Goal: Information Seeking & Learning: Learn about a topic

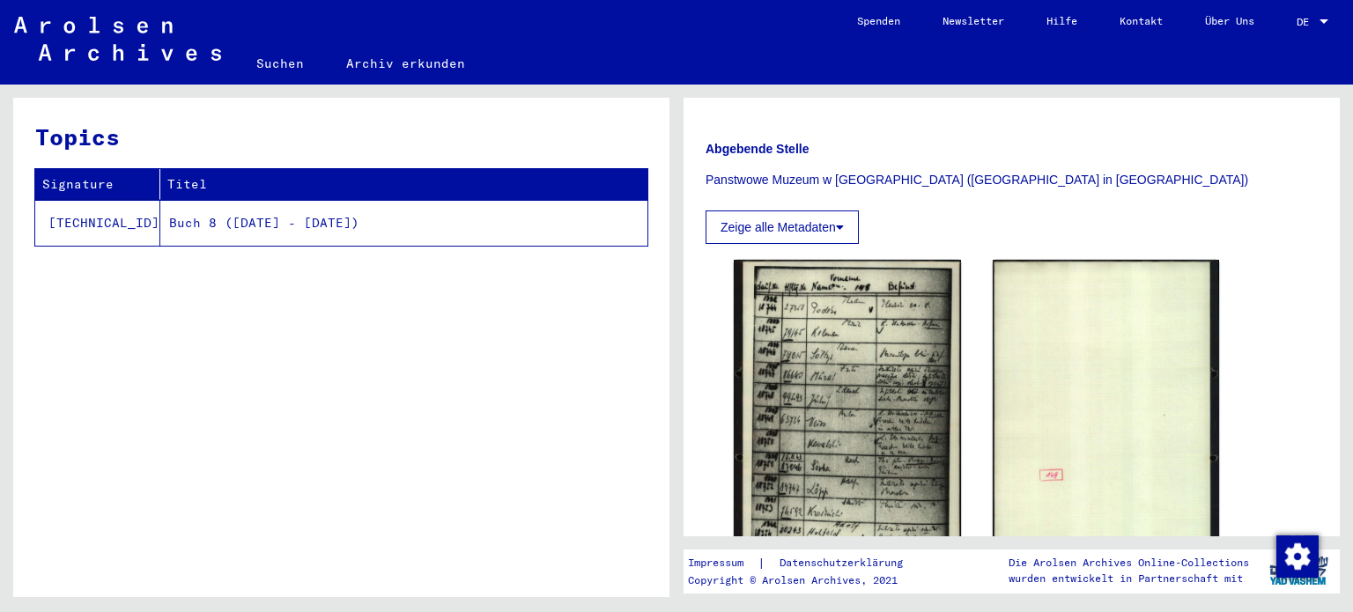
scroll to position [278, 0]
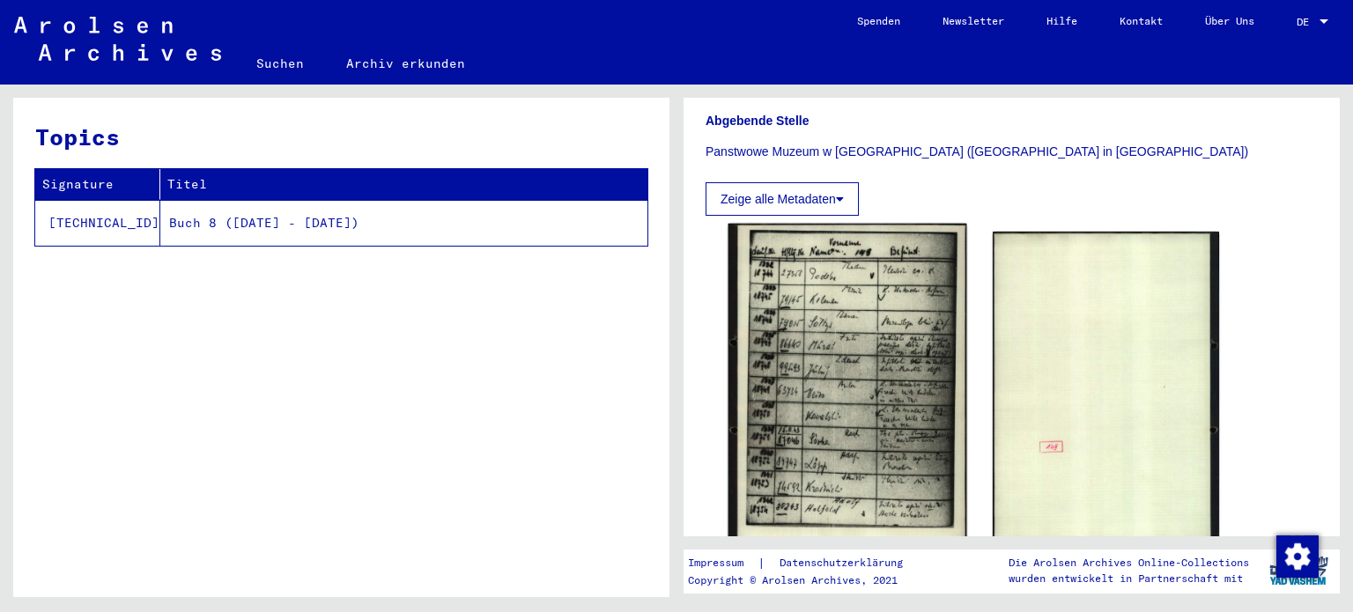
click at [852, 374] on img at bounding box center [847, 388] width 238 height 328
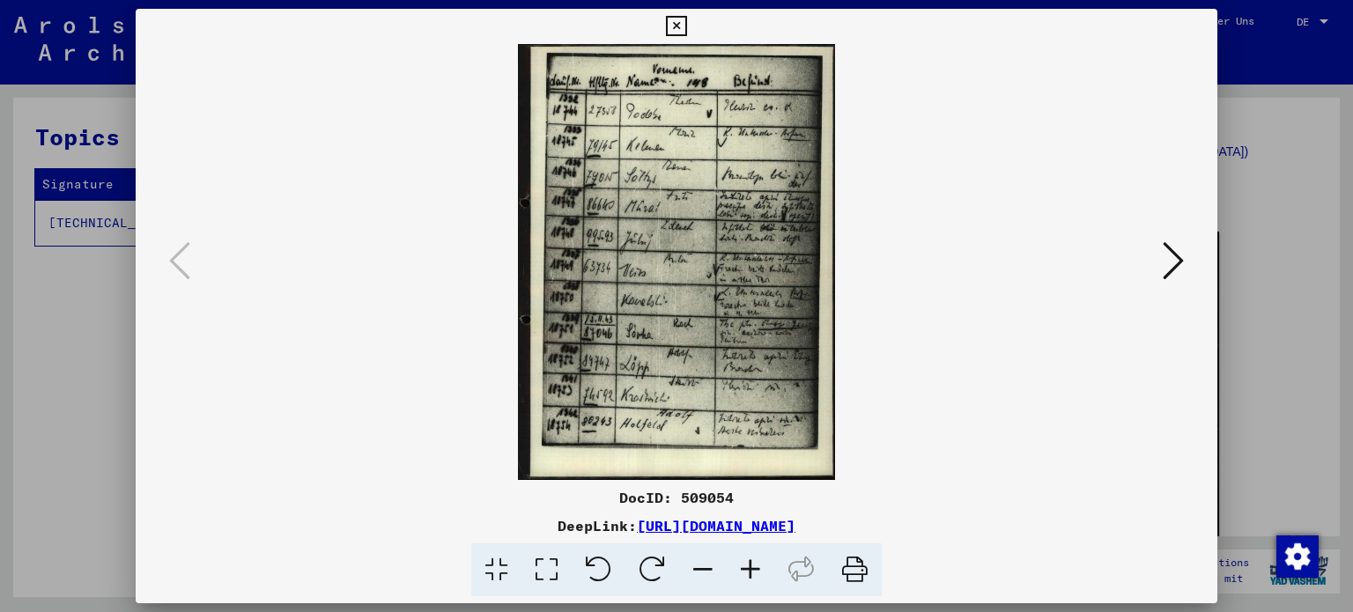
click at [678, 24] on icon at bounding box center [676, 26] width 20 height 21
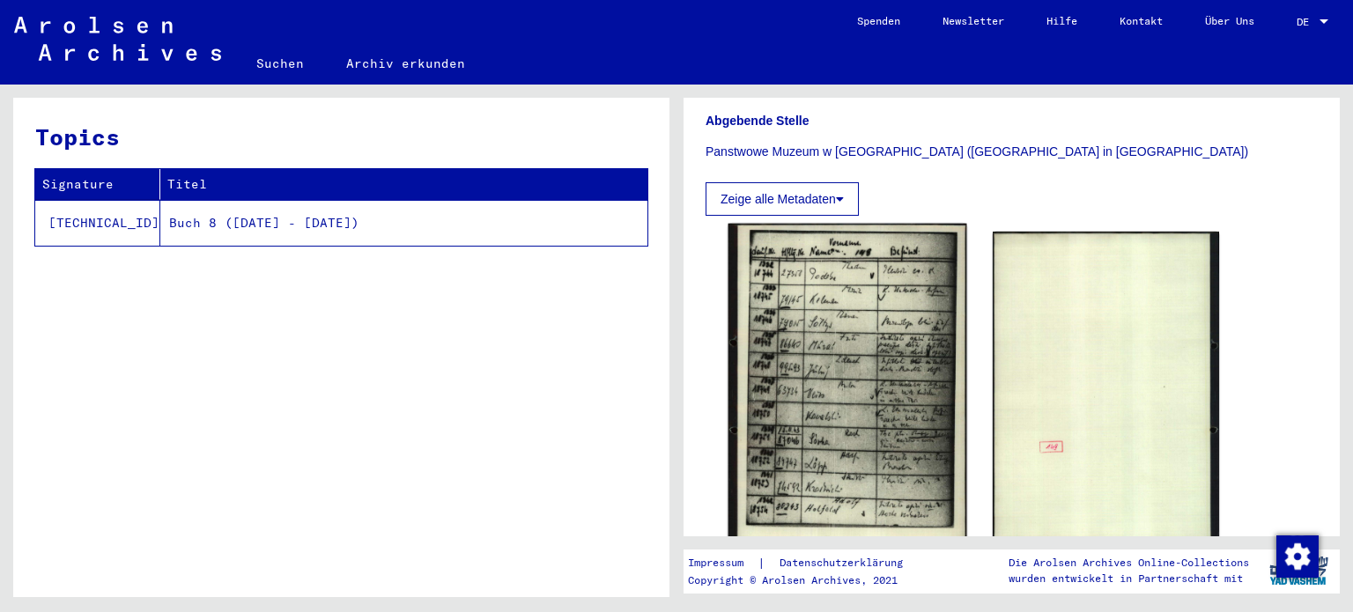
click at [870, 287] on img at bounding box center [847, 388] width 238 height 328
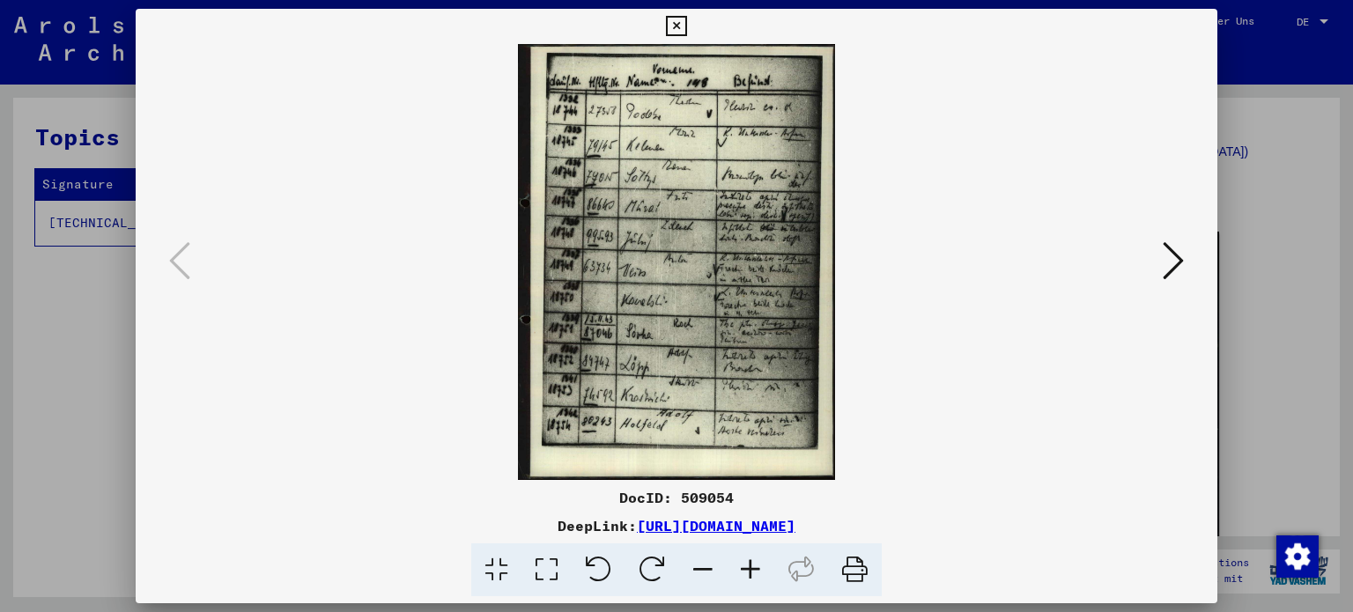
click at [552, 557] on icon at bounding box center [546, 570] width 50 height 54
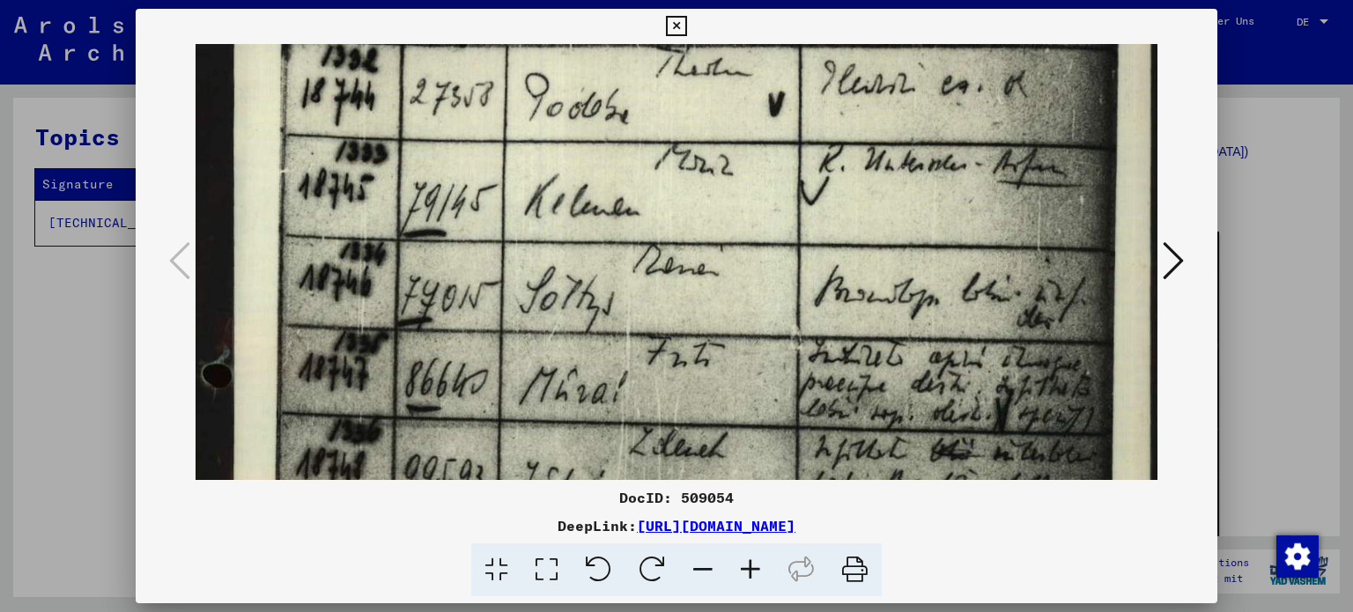
scroll to position [165, 0]
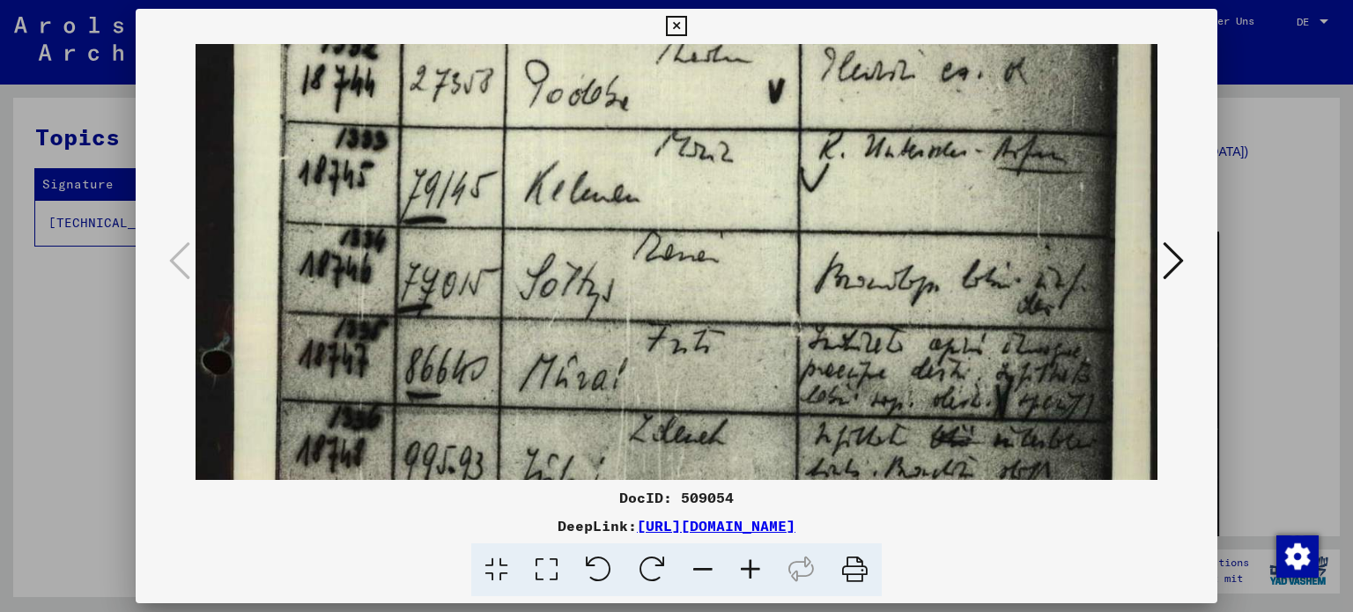
drag, startPoint x: 778, startPoint y: 337, endPoint x: 832, endPoint y: 175, distance: 171.0
click at [832, 175] on img at bounding box center [677, 541] width 963 height 1325
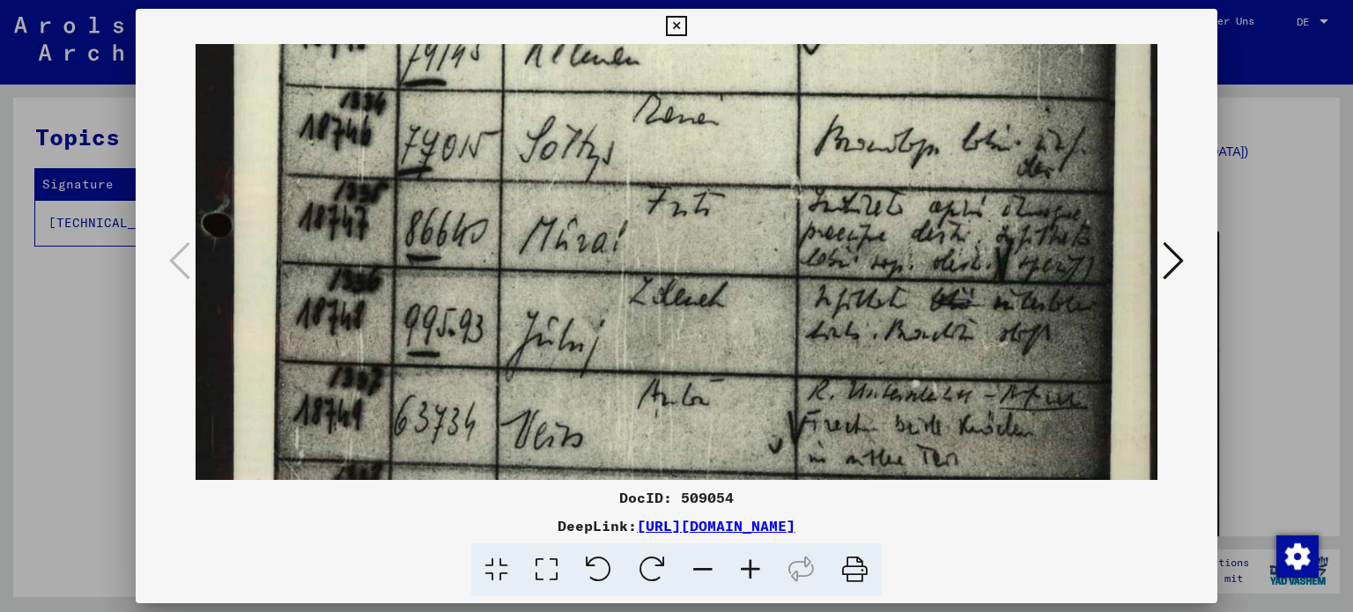
scroll to position [310, 0]
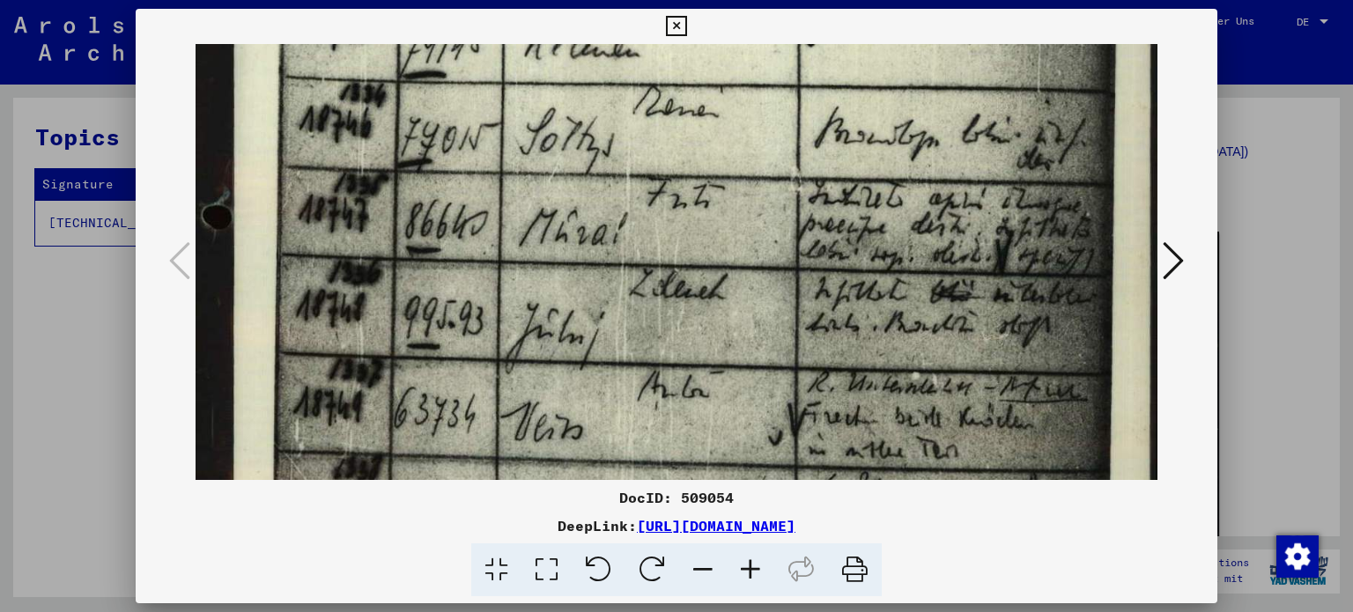
drag, startPoint x: 822, startPoint y: 340, endPoint x: 842, endPoint y: 196, distance: 145.9
click at [842, 196] on img at bounding box center [677, 396] width 963 height 1325
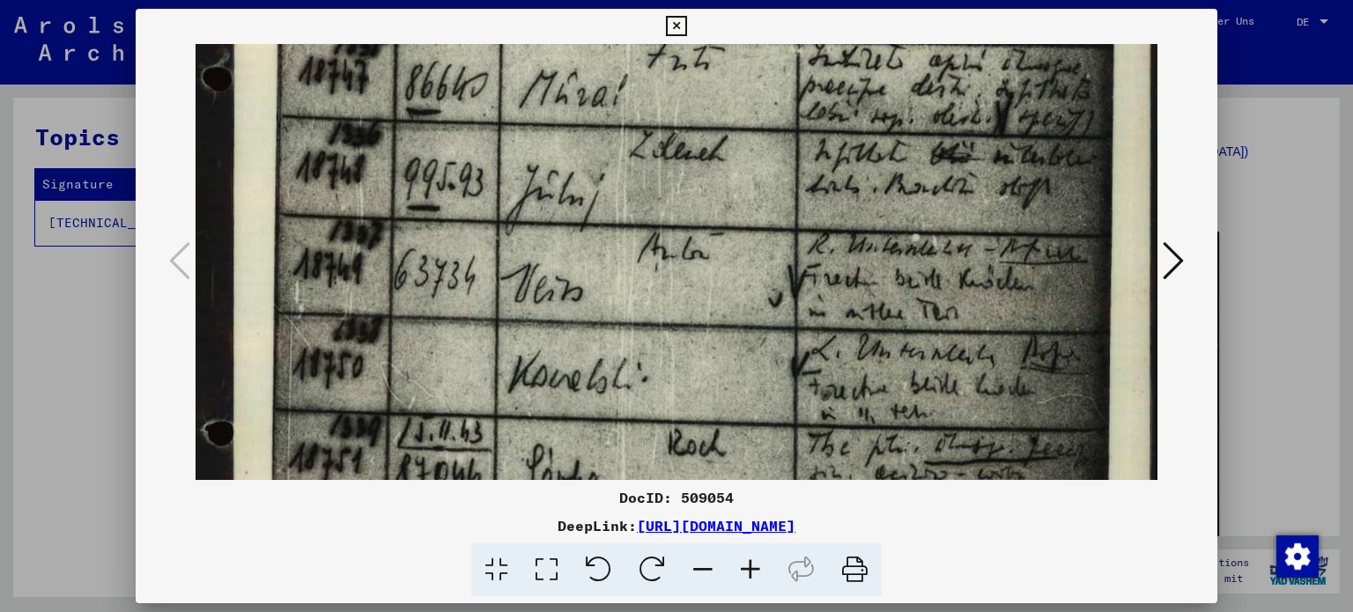
drag, startPoint x: 764, startPoint y: 381, endPoint x: 813, endPoint y: 218, distance: 170.3
click at [813, 218] on img at bounding box center [677, 258] width 963 height 1325
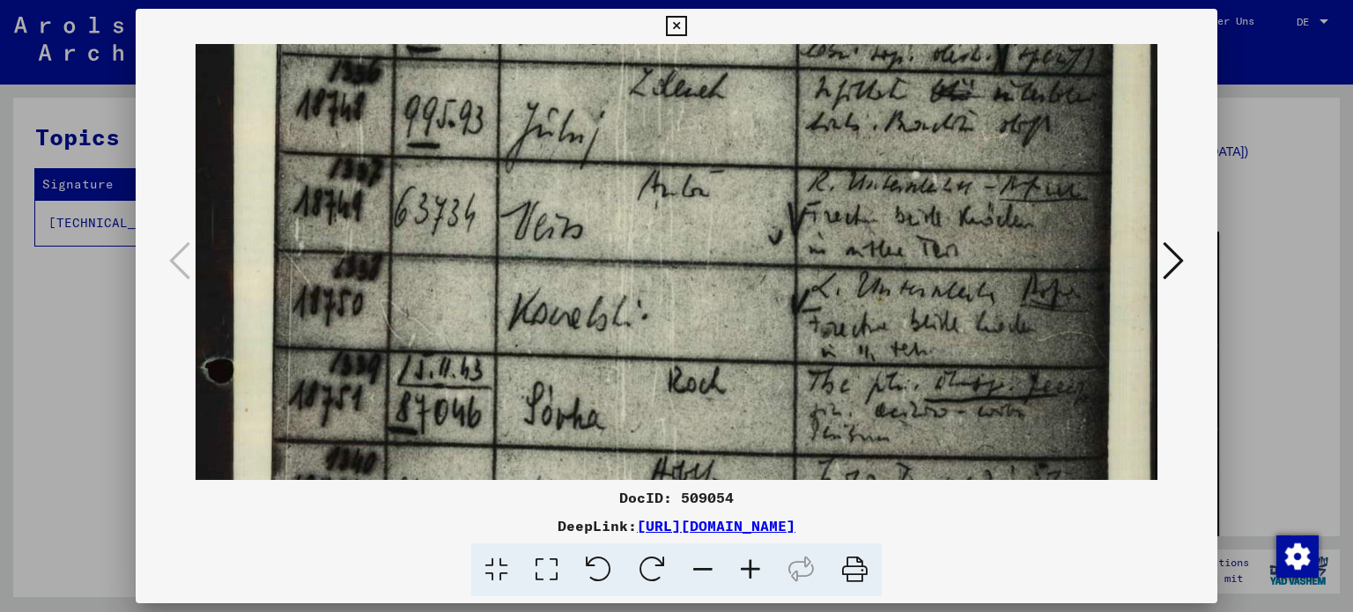
scroll to position [521, 0]
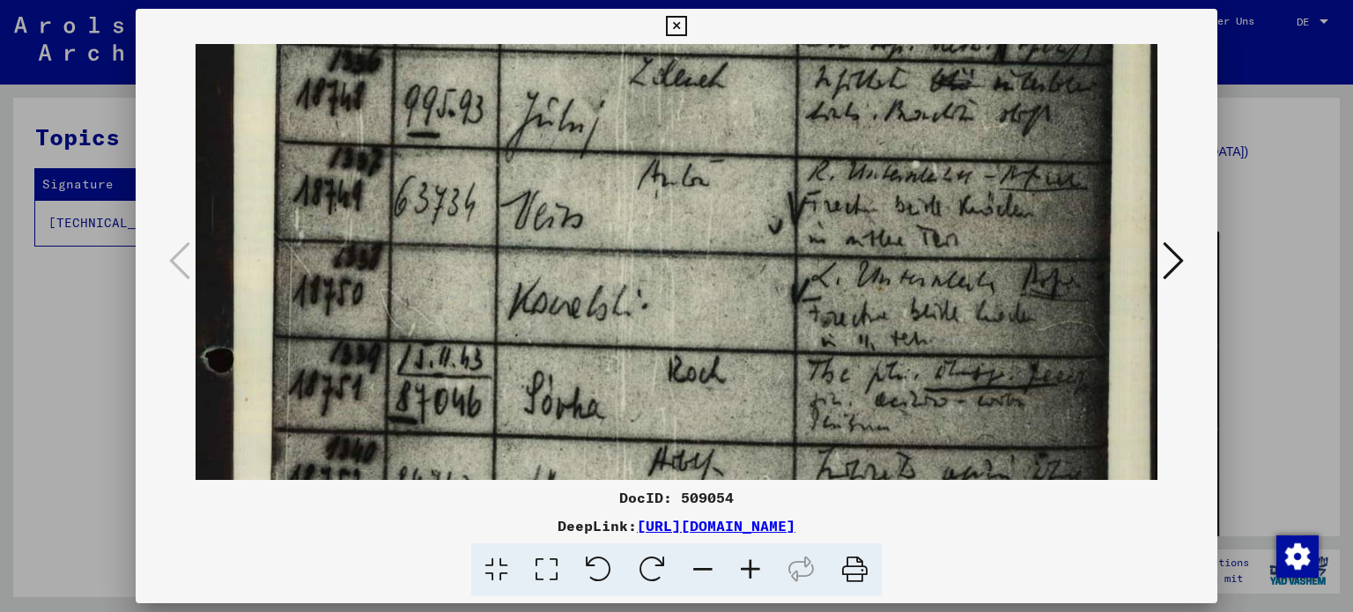
drag, startPoint x: 772, startPoint y: 378, endPoint x: 783, endPoint y: 330, distance: 48.7
click at [783, 330] on img at bounding box center [677, 185] width 963 height 1325
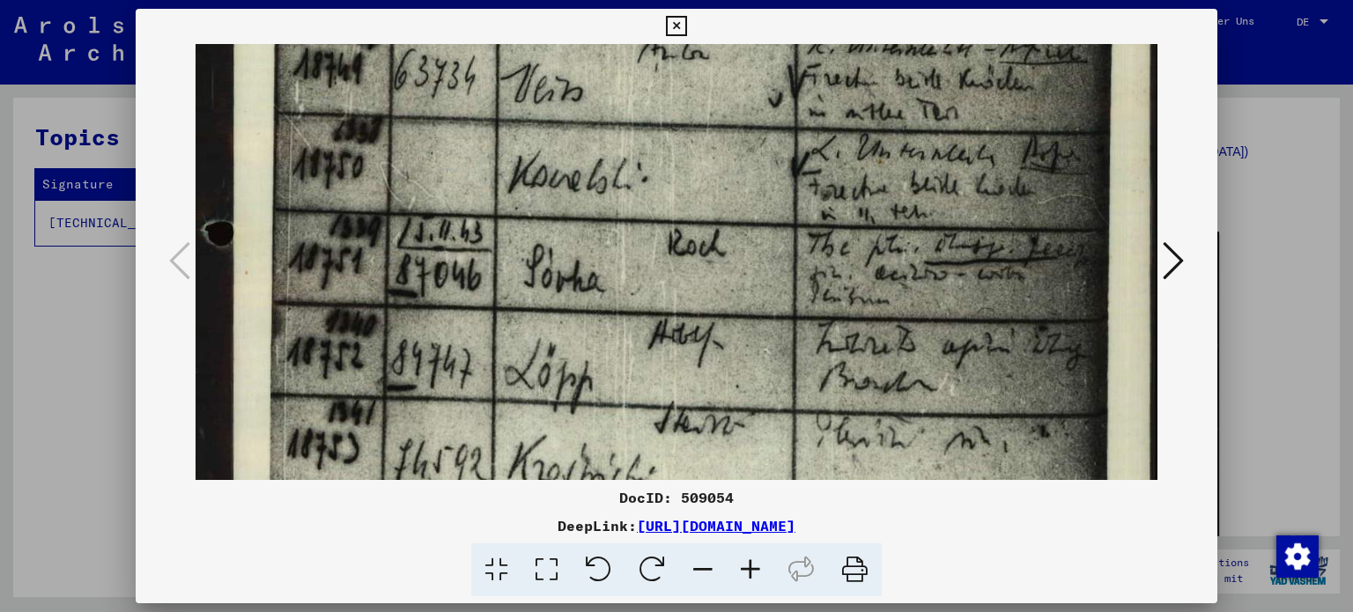
scroll to position [678, 0]
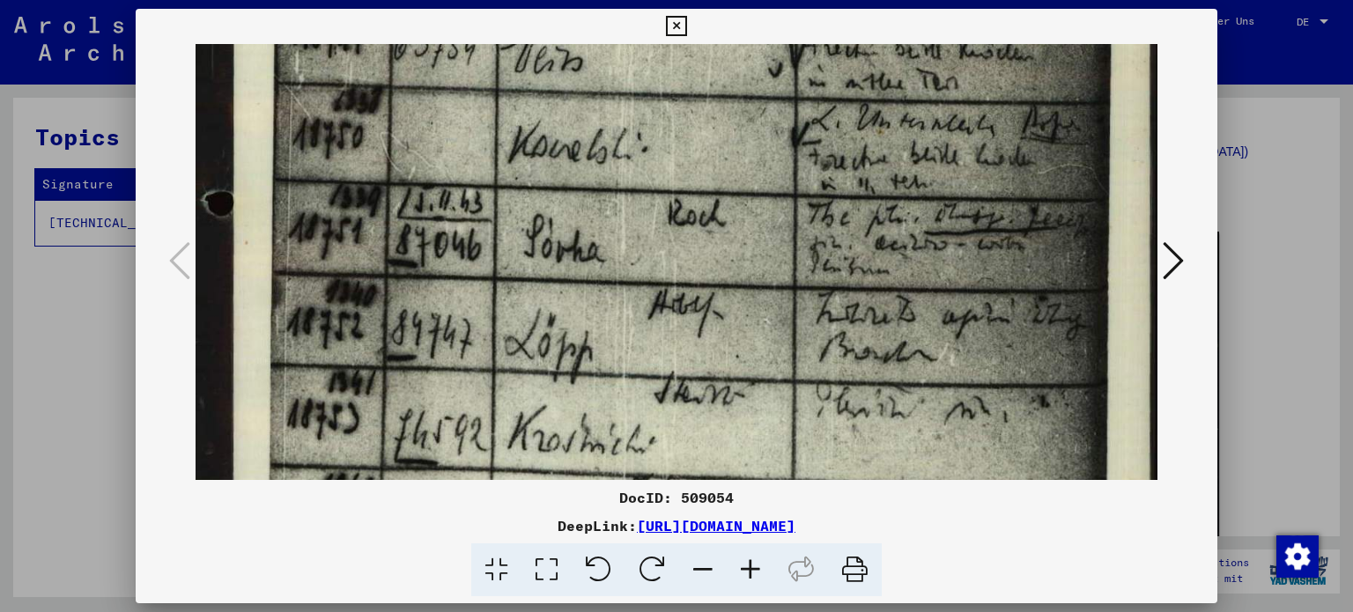
drag, startPoint x: 769, startPoint y: 374, endPoint x: 800, endPoint y: 256, distance: 122.0
click at [800, 256] on img at bounding box center [677, 28] width 963 height 1325
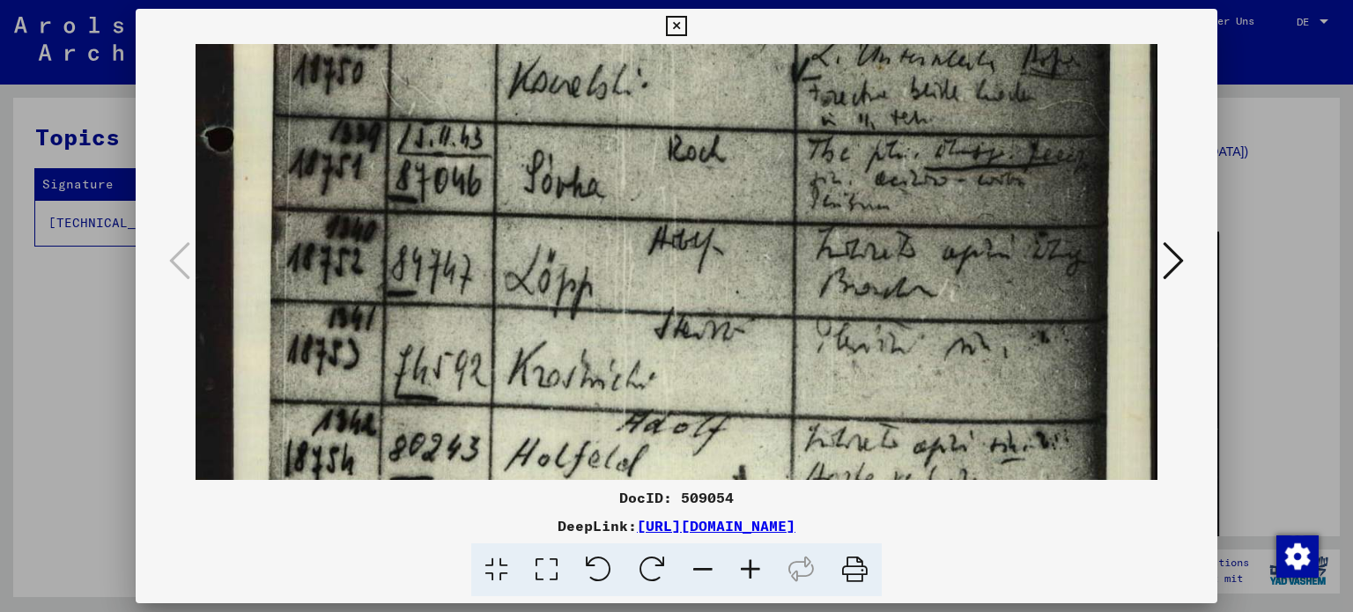
scroll to position [807, 0]
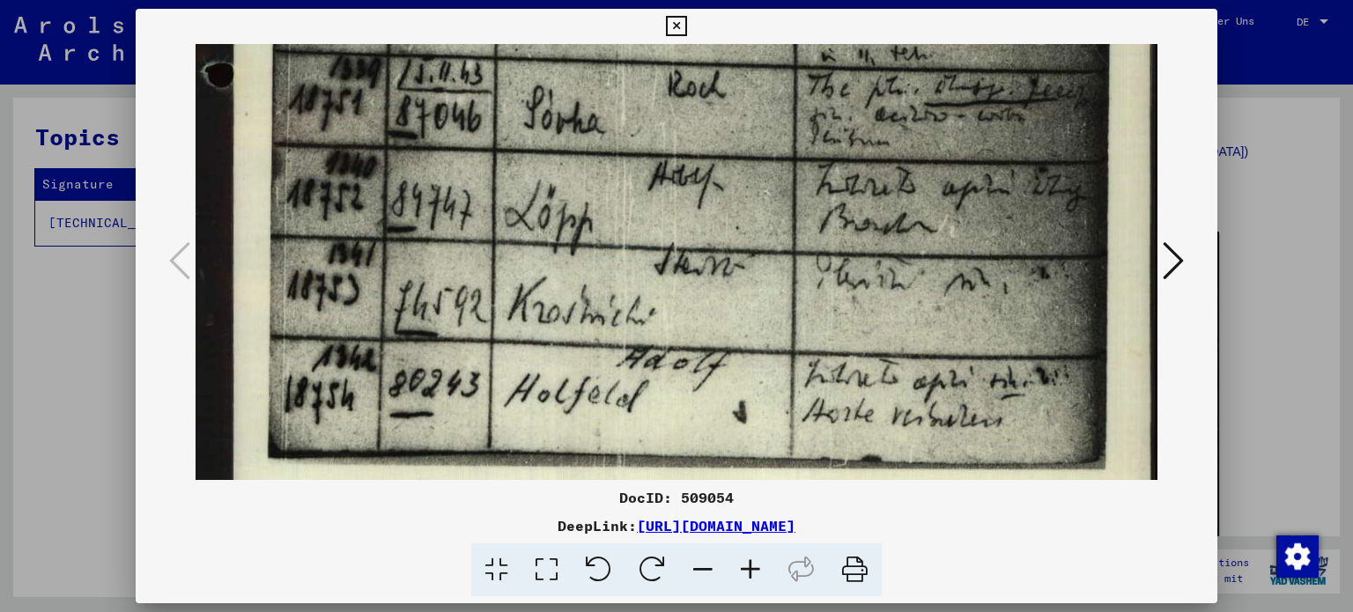
drag, startPoint x: 724, startPoint y: 331, endPoint x: 741, endPoint y: 205, distance: 127.1
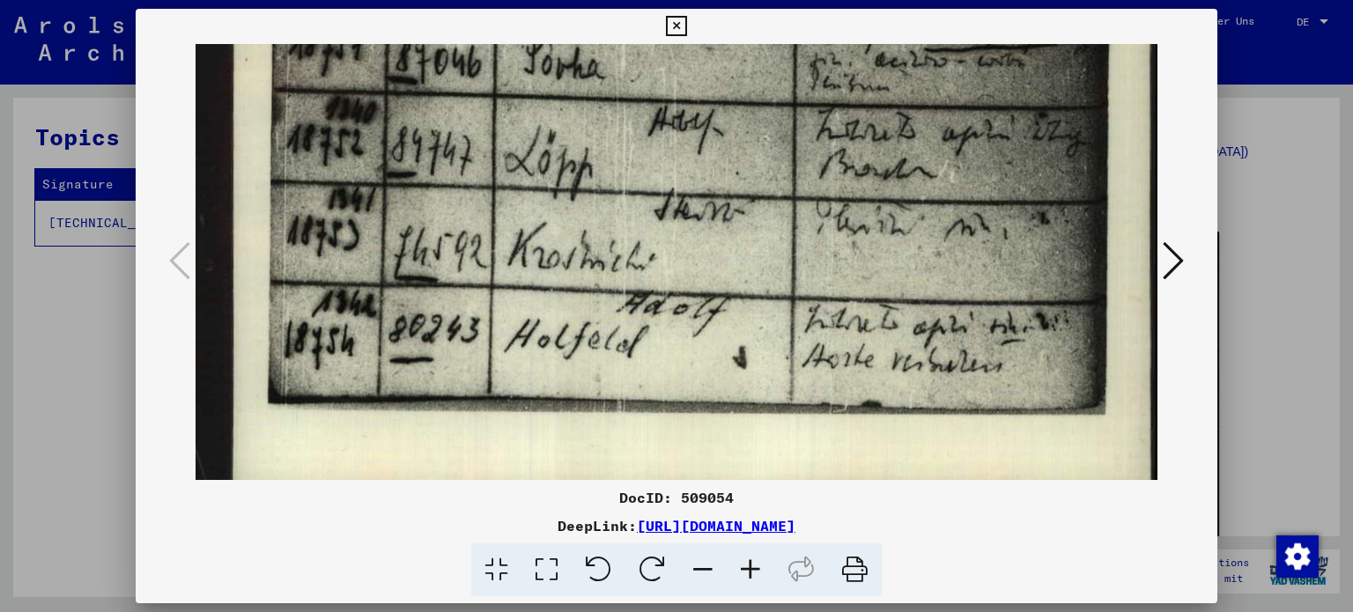
scroll to position [888, 0]
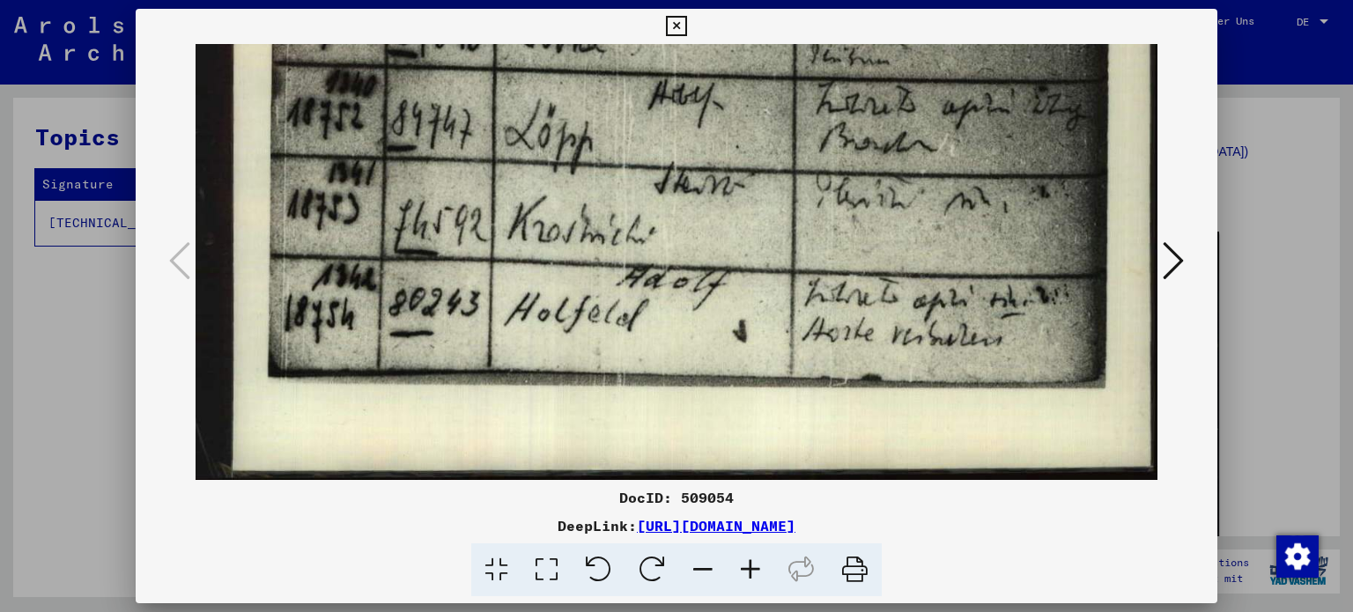
drag, startPoint x: 717, startPoint y: 398, endPoint x: 714, endPoint y: 295, distance: 103.1
